Goal: Transaction & Acquisition: Subscribe to service/newsletter

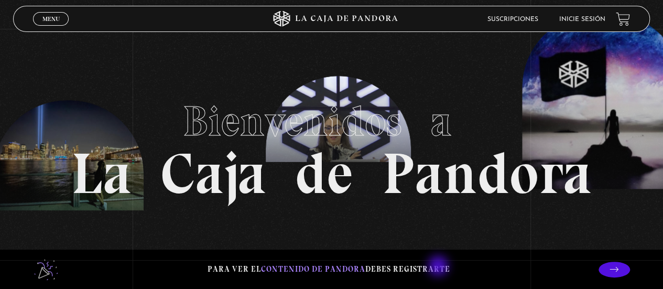
click at [439, 267] on p "Para ver el contenido de Pandora debes registrarte" at bounding box center [329, 269] width 243 height 14
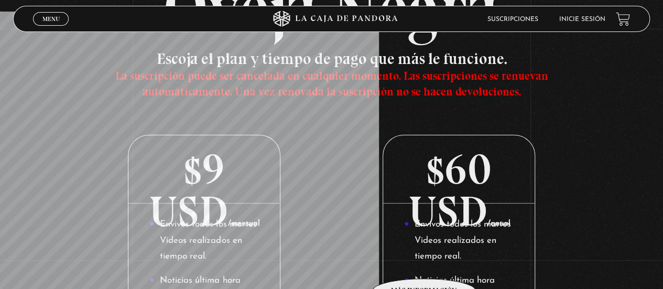
scroll to position [105, 0]
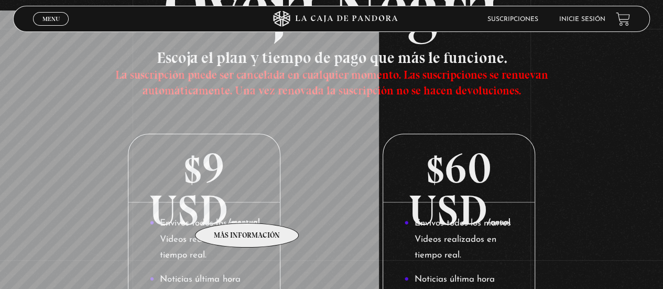
click at [247, 202] on p "$9 USD /mensual" at bounding box center [203, 168] width 151 height 68
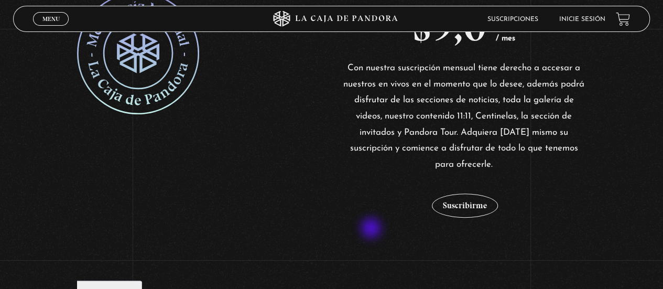
scroll to position [252, 0]
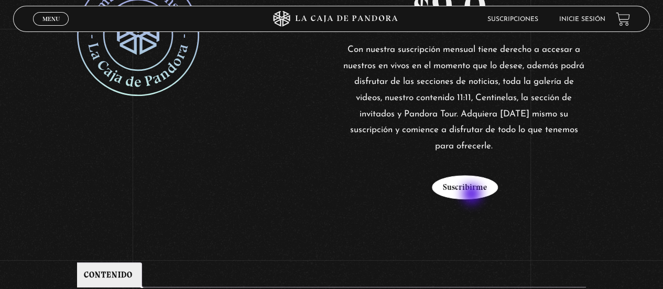
click at [473, 195] on button "Suscribirme" at bounding box center [465, 187] width 66 height 24
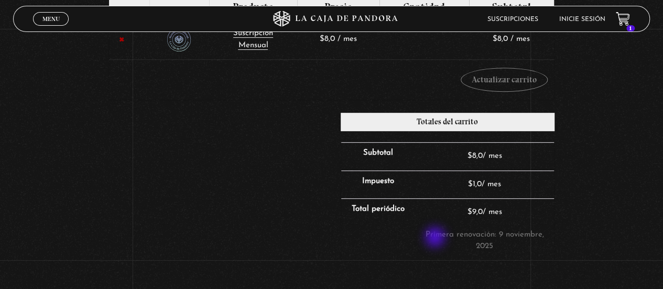
scroll to position [210, 0]
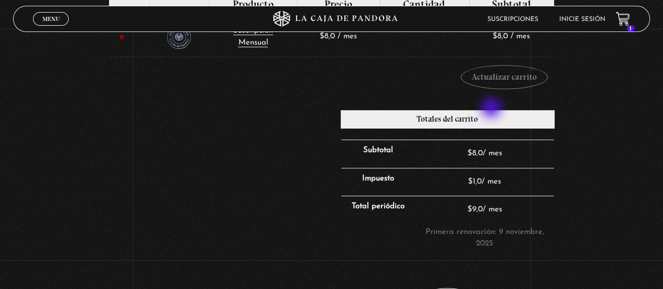
click at [492, 108] on div "“Suscripción Mensual” se ha añadido a tu carrito. Seguir comprando Eliminar art…" at bounding box center [330, 133] width 445 height 383
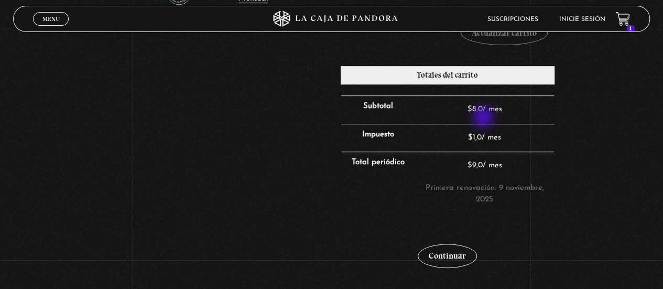
scroll to position [273, 0]
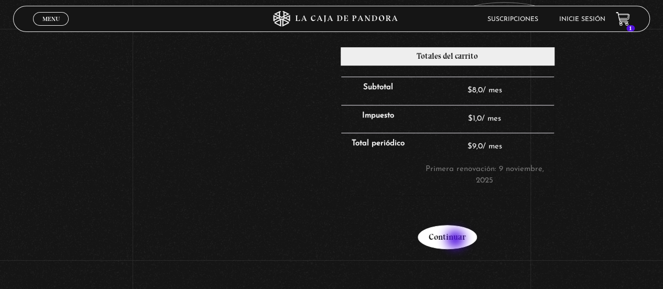
click at [456, 240] on link "Continuar" at bounding box center [447, 237] width 59 height 24
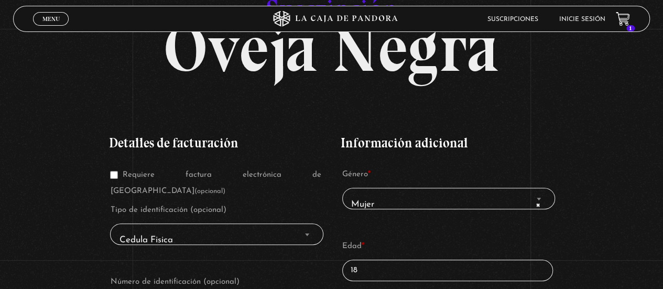
scroll to position [84, 0]
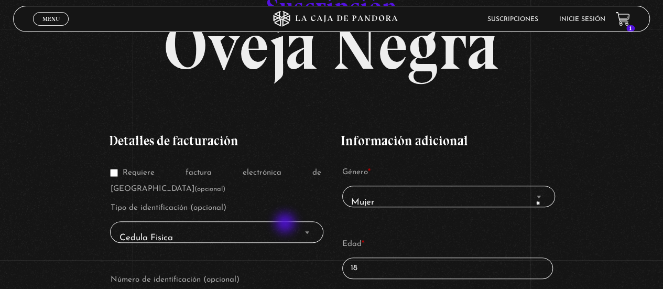
click at [286, 226] on span "Cedula Fisica" at bounding box center [217, 238] width 204 height 24
click at [273, 226] on span "Cedula Fisica" at bounding box center [217, 238] width 204 height 24
click at [205, 226] on span "Cedula Fisica" at bounding box center [217, 238] width 204 height 24
click at [117, 172] on input "Requiere factura electrónica de Costa Rica (opcional)" at bounding box center [114, 173] width 8 height 8
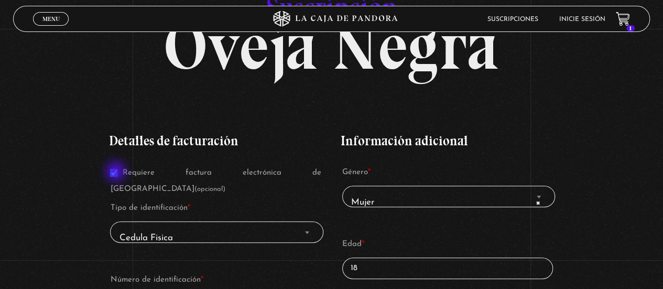
checkbox input "false"
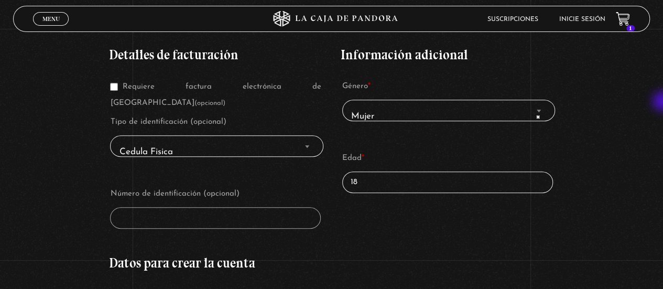
scroll to position [165, 0]
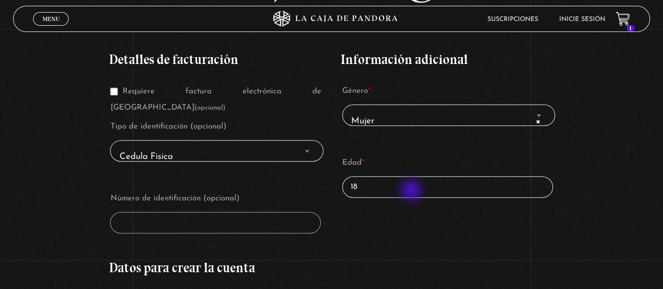
click at [412, 191] on input "18" at bounding box center [447, 186] width 211 height 21
type input "1"
type input "45"
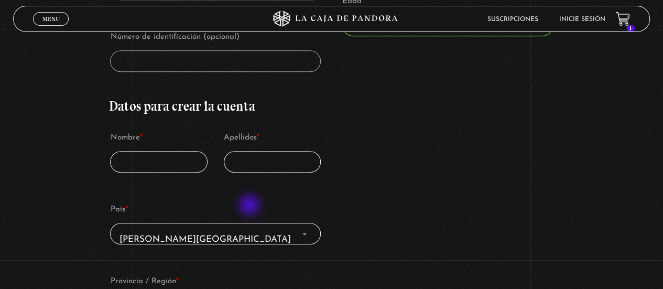
scroll to position [112, 0]
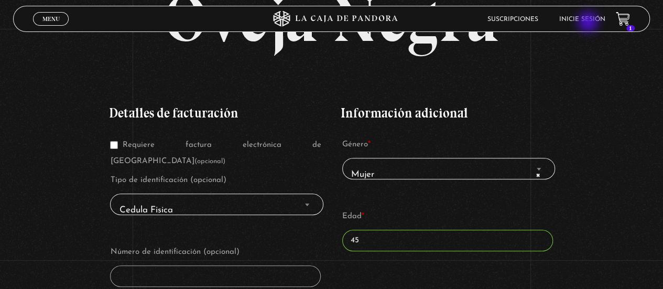
click at [589, 23] on li "Inicie sesión" at bounding box center [582, 19] width 46 height 16
click at [584, 19] on link "Inicie sesión" at bounding box center [582, 19] width 46 height 6
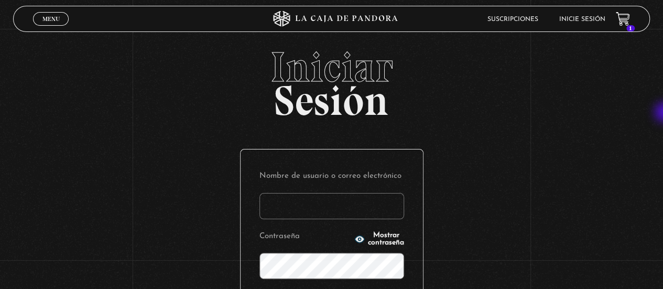
type input "[EMAIL_ADDRESS][DOMAIN_NAME]"
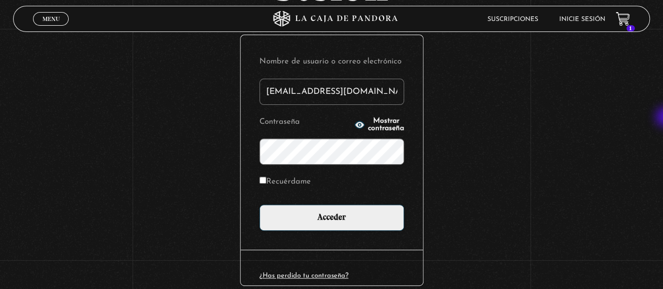
scroll to position [121, 0]
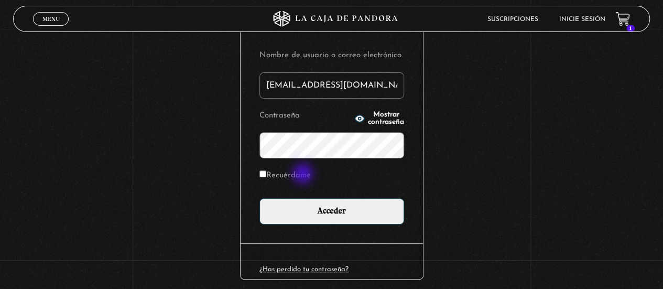
click at [304, 175] on label "Recuérdame" at bounding box center [284, 176] width 51 height 16
click at [266, 175] on input "Recuérdame" at bounding box center [262, 173] width 7 height 7
checkbox input "true"
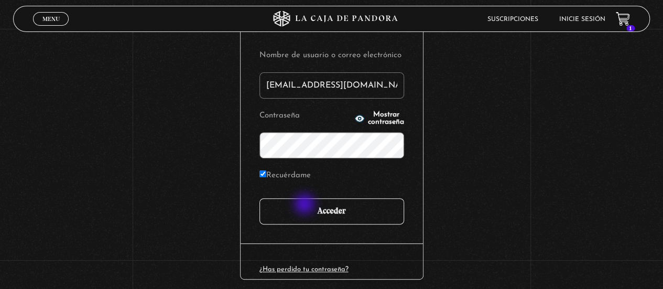
click at [306, 205] on input "Acceder" at bounding box center [331, 211] width 145 height 26
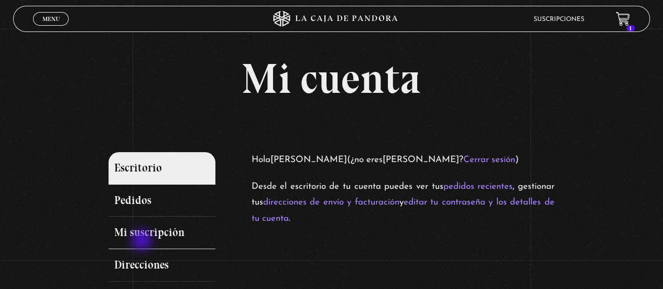
click at [143, 241] on link "Mi suscripción" at bounding box center [161, 232] width 107 height 32
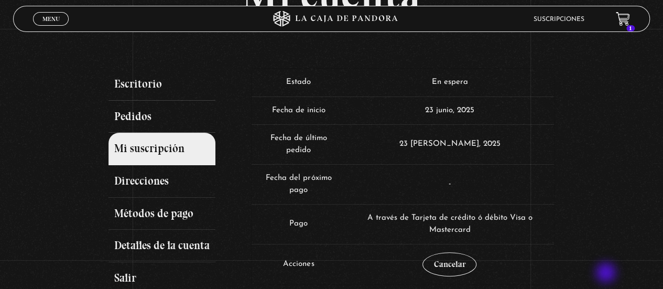
scroll to position [84, 0]
click at [627, 20] on icon at bounding box center [622, 16] width 12 height 9
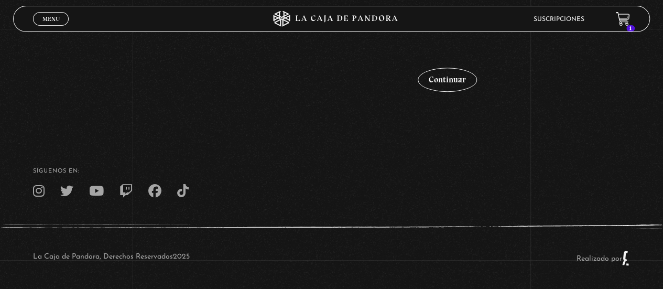
scroll to position [382, 0]
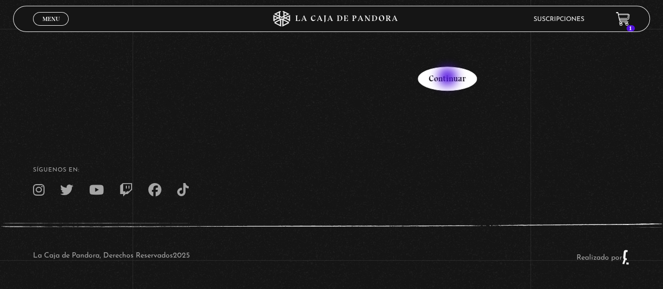
click at [449, 78] on link "Continuar" at bounding box center [447, 79] width 59 height 24
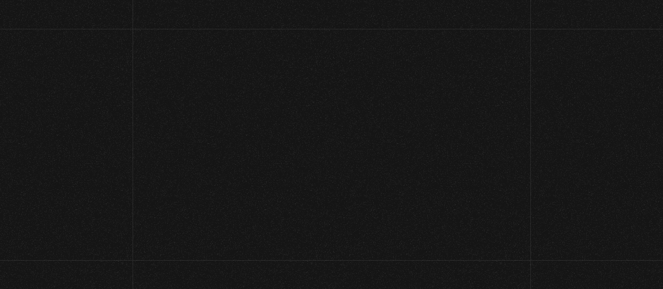
select select "CR-SJ"
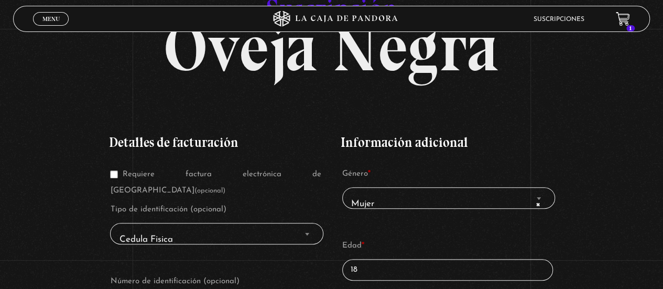
scroll to position [84, 0]
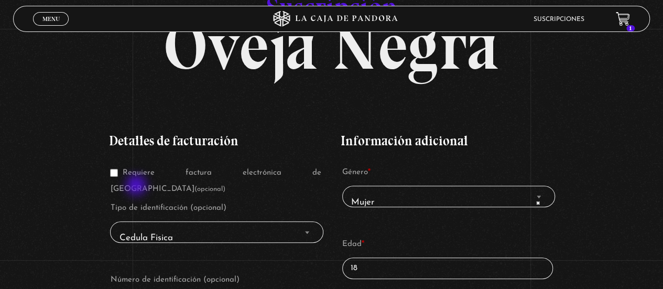
click at [137, 200] on label "Tipo de identificación (opcional)" at bounding box center [215, 208] width 211 height 16
click at [117, 174] on input "Requiere factura electrónica de Costa Rica (opcional)" at bounding box center [114, 173] width 8 height 8
checkbox input "false"
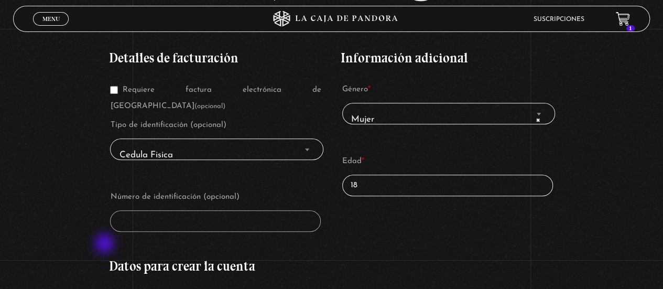
scroll to position [168, 0]
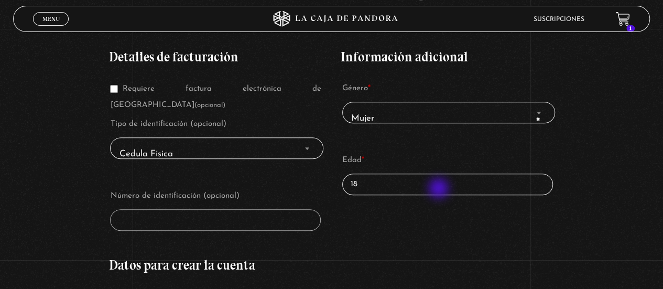
click at [440, 189] on input "18" at bounding box center [447, 183] width 211 height 21
type input "1"
type input "45"
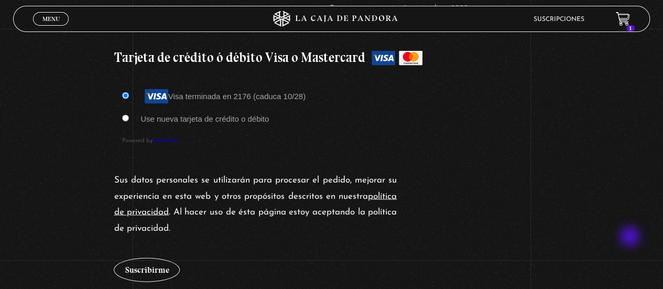
scroll to position [985, 0]
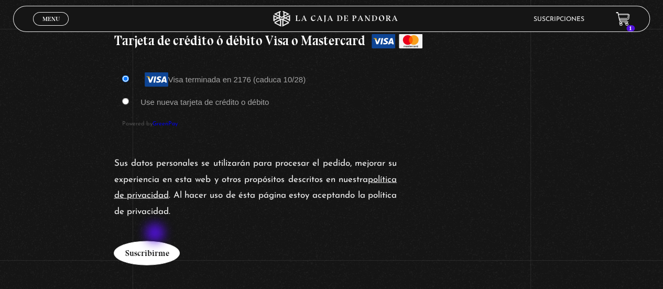
click at [156, 241] on button "Suscribirme" at bounding box center [147, 253] width 66 height 24
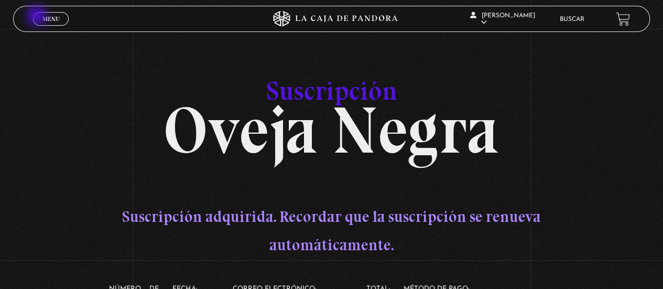
click at [38, 17] on link "Menu Cerrar" at bounding box center [51, 19] width 36 height 14
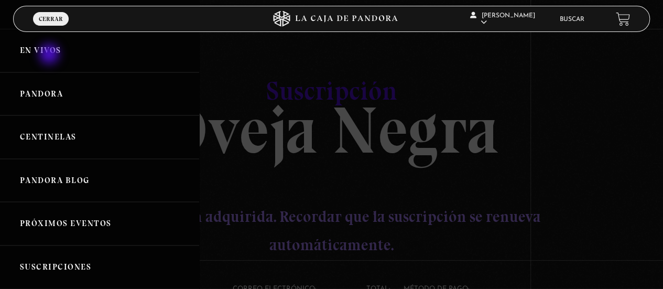
click at [50, 55] on link "En vivos" at bounding box center [99, 50] width 199 height 43
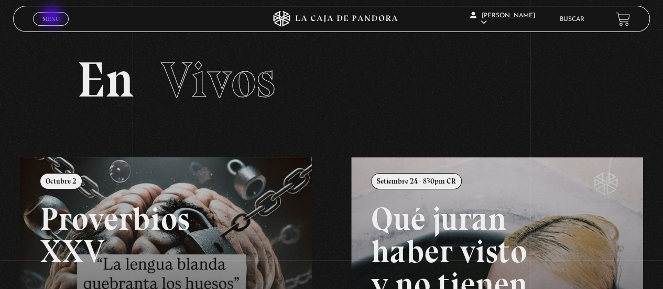
click at [53, 17] on span "Menu" at bounding box center [50, 19] width 17 height 6
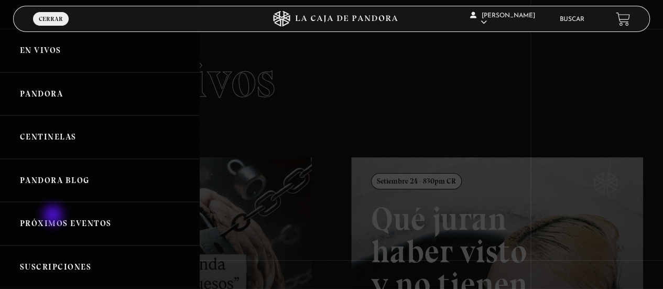
click at [54, 216] on link "Próximos Eventos" at bounding box center [99, 223] width 199 height 43
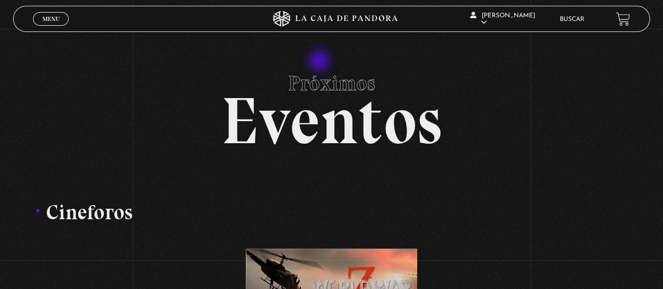
click at [320, 62] on section "Próximos Eventos Cineforos Cineforo: Guerra Mundial Z Mas info Mas info Mas inf…" at bounding box center [331, 286] width 663 height 572
click at [58, 17] on span "Menu" at bounding box center [50, 19] width 17 height 6
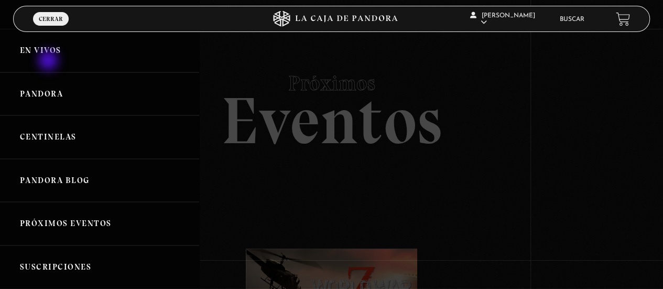
click at [49, 61] on link "En vivos" at bounding box center [99, 50] width 199 height 43
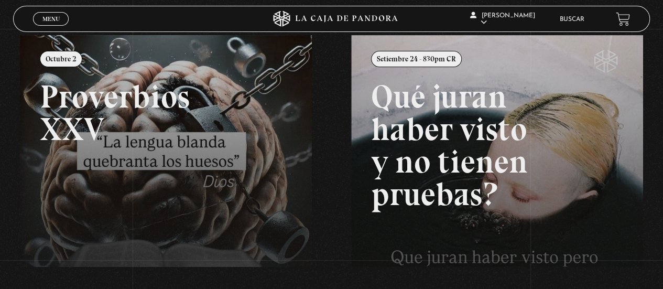
scroll to position [126, 0]
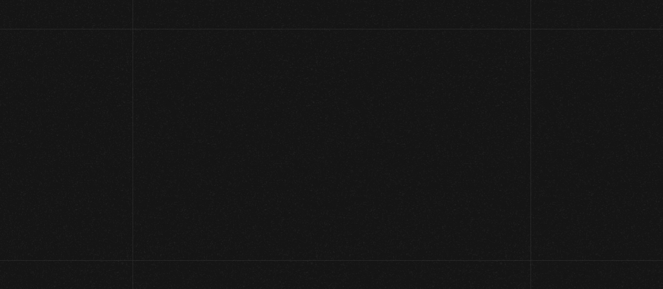
scroll to position [126, 0]
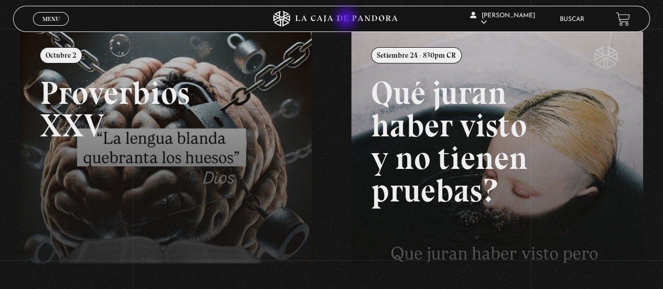
click at [347, 19] on icon at bounding box center [331, 19] width 199 height 16
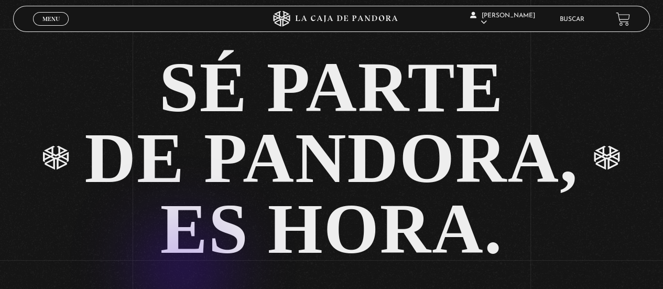
scroll to position [1844, 0]
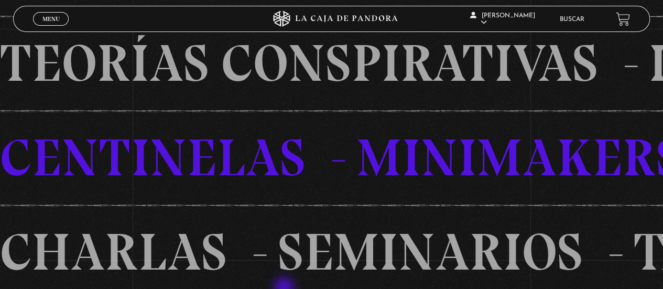
scroll to position [566, 0]
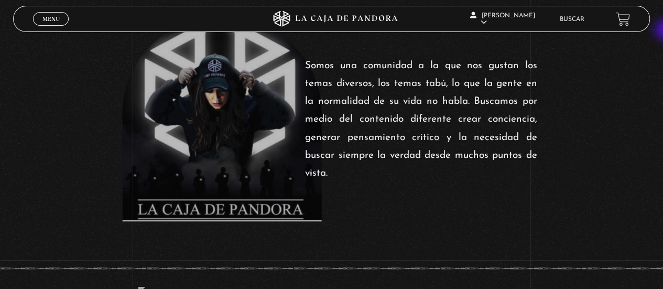
scroll to position [61, 0]
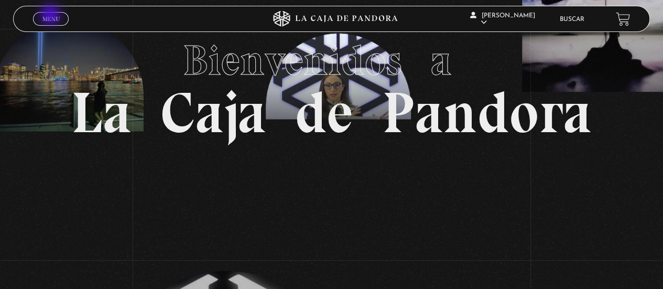
click at [51, 16] on span "Menu" at bounding box center [50, 19] width 17 height 6
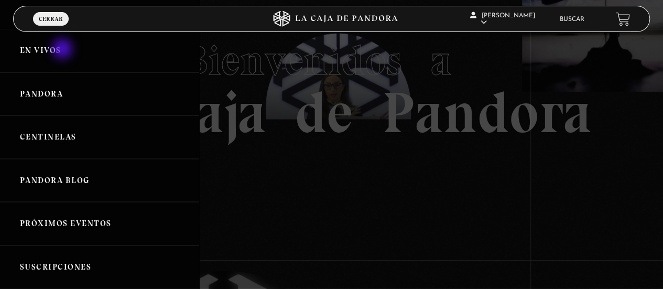
click at [63, 50] on link "En vivos" at bounding box center [99, 50] width 199 height 43
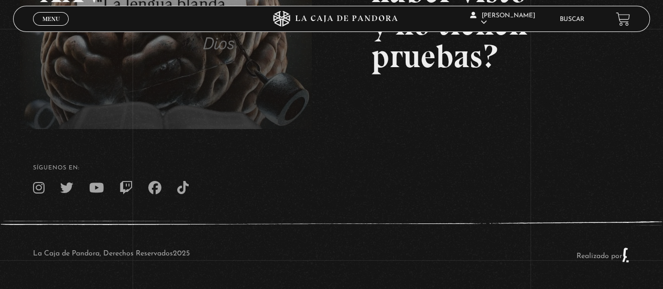
scroll to position [260, 0]
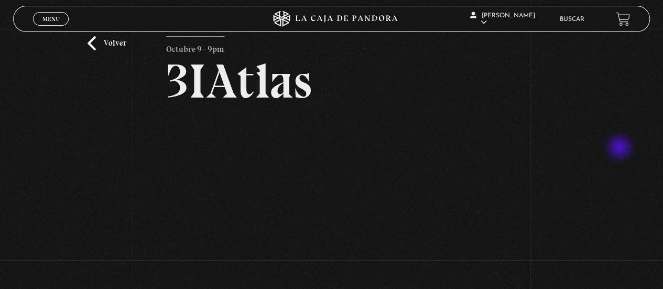
scroll to position [21, 0]
click at [551, 93] on div "Volver Octubre 9 - 9pm 3IAtlas" at bounding box center [331, 168] width 663 height 321
click at [562, 98] on div "Volver Octubre 9 - 9pm 3IAtlas" at bounding box center [331, 168] width 663 height 321
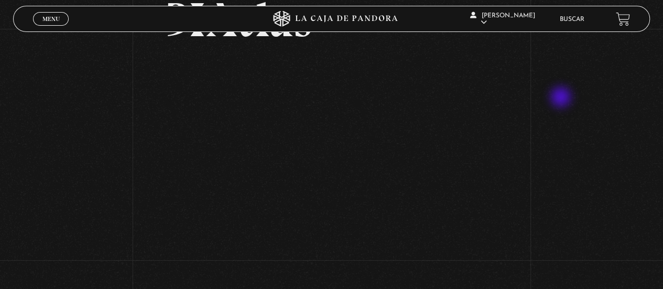
scroll to position [84, 0]
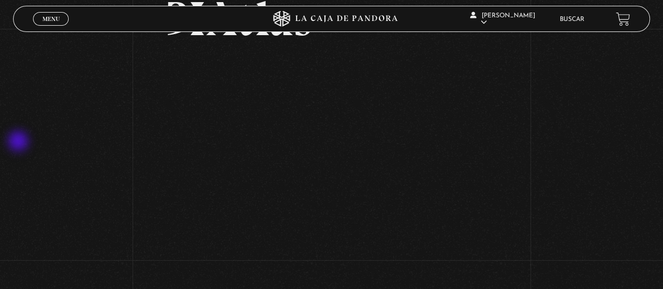
click at [19, 142] on div "Volver Octubre 9 - 9pm 3IAtlas" at bounding box center [331, 105] width 663 height 321
